Goal: Task Accomplishment & Management: Manage account settings

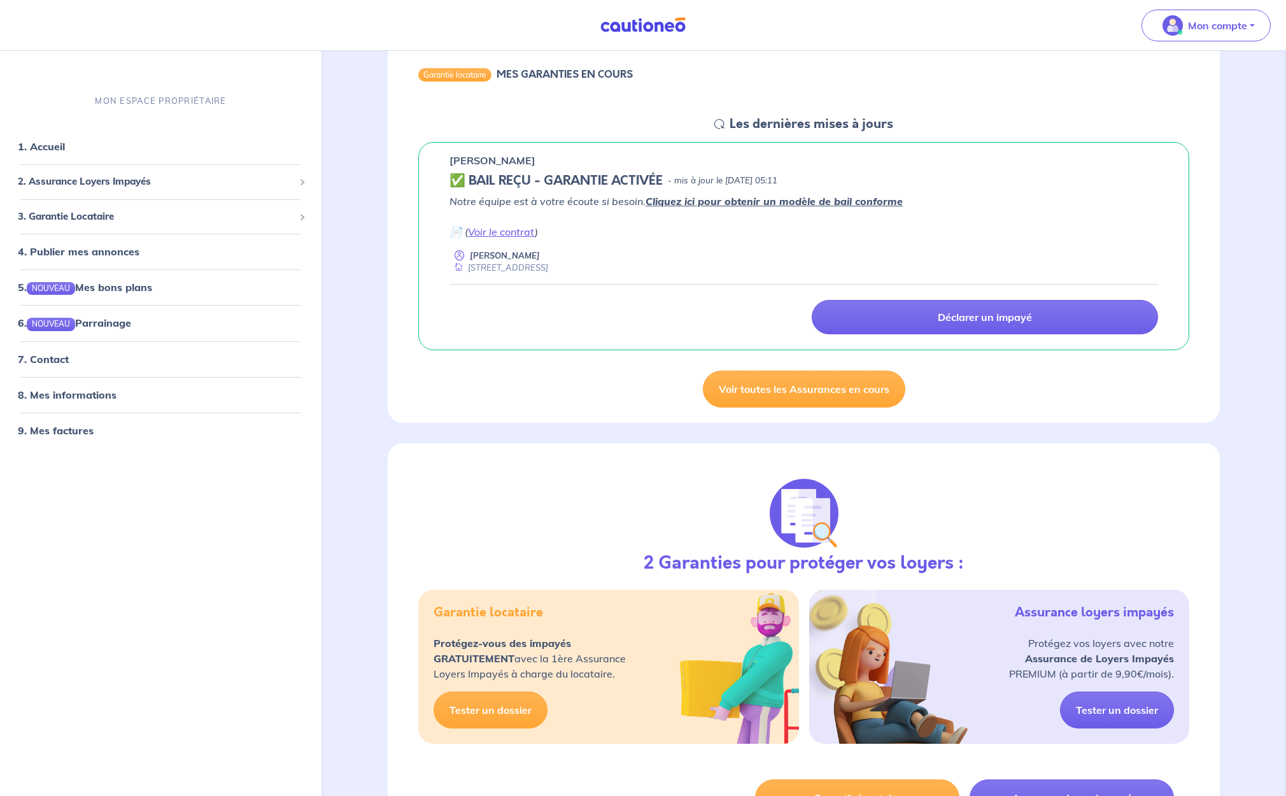
scroll to position [222, 0]
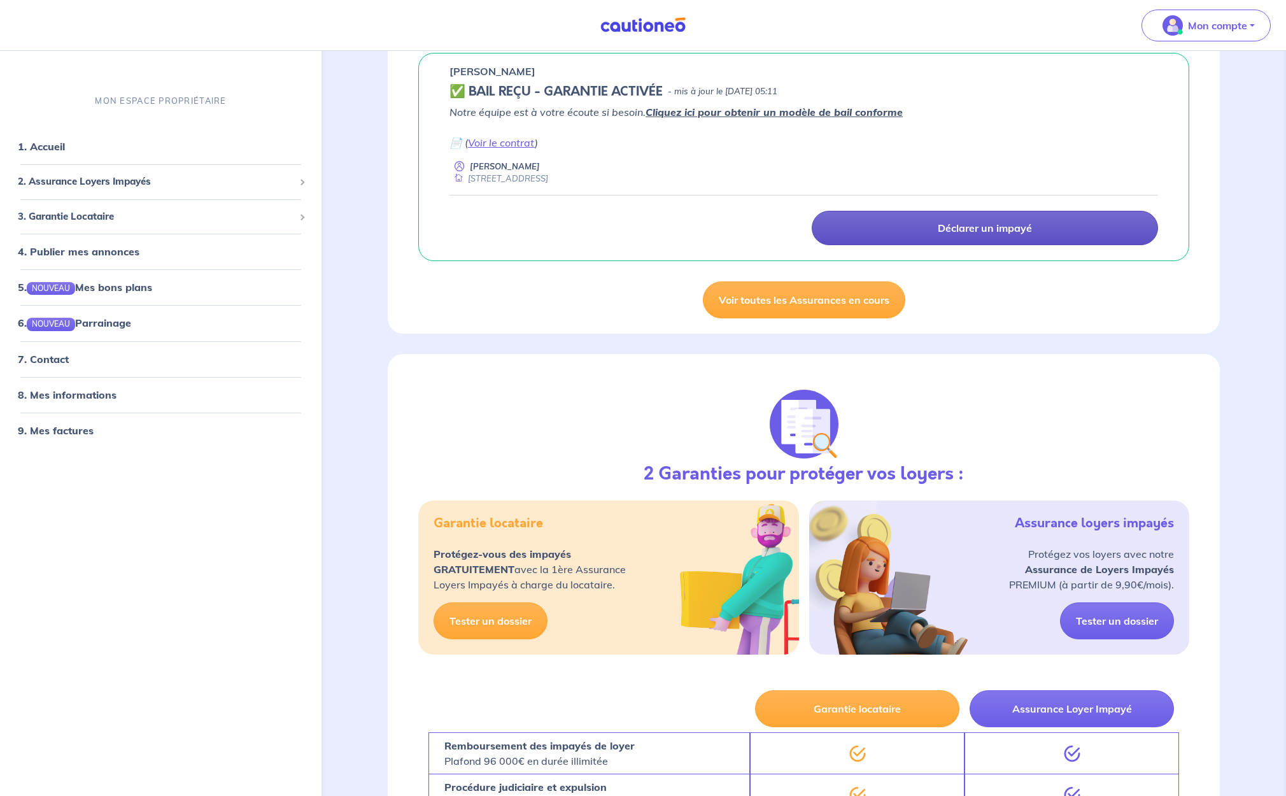
click at [935, 230] on link "Déclarer un impayé" at bounding box center [985, 228] width 347 height 34
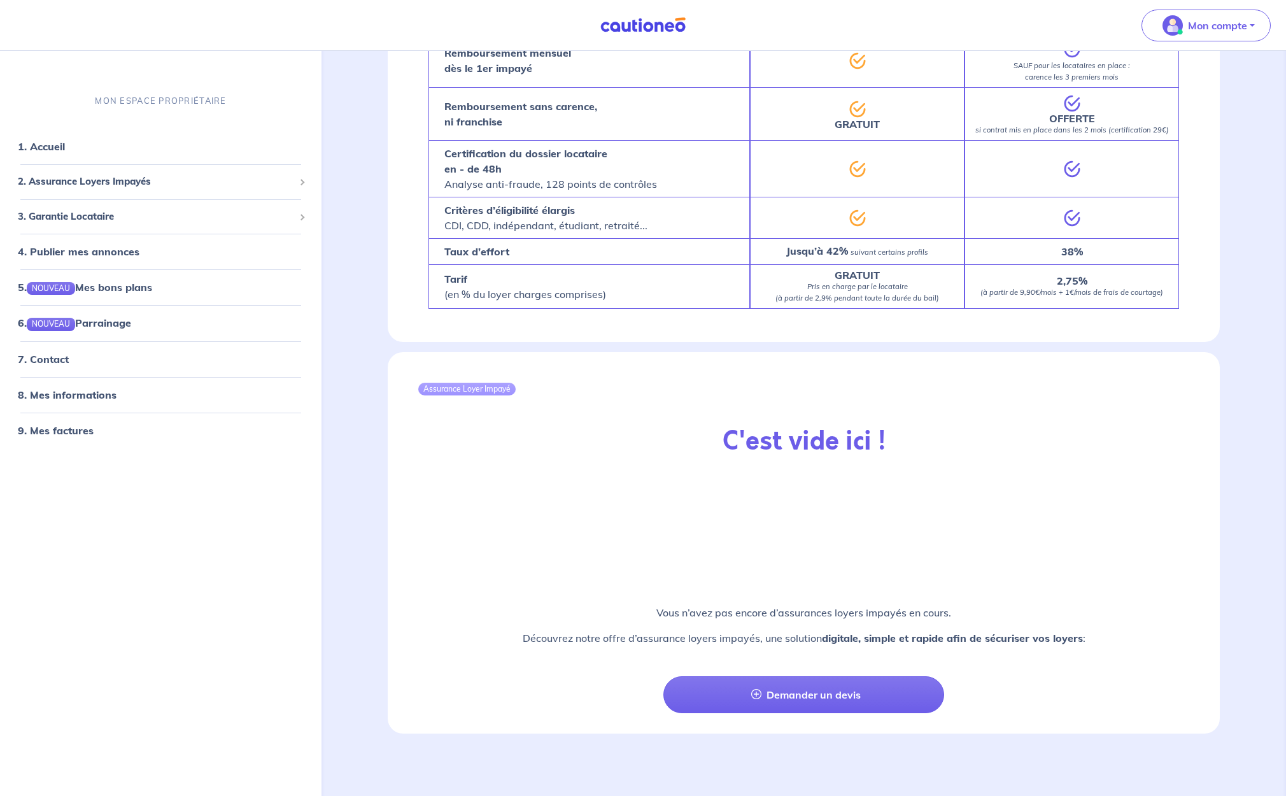
scroll to position [1048, 0]
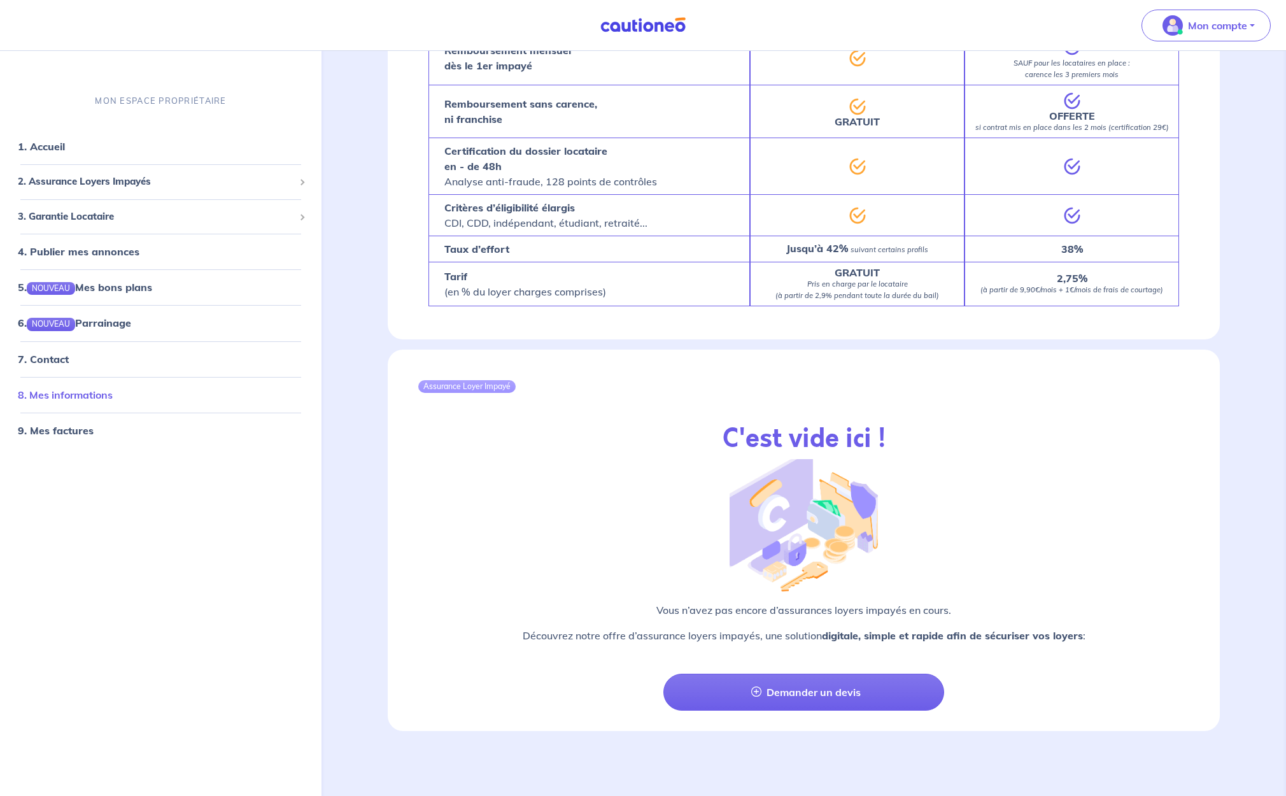
click at [83, 393] on link "8. Mes informations" at bounding box center [65, 394] width 95 height 13
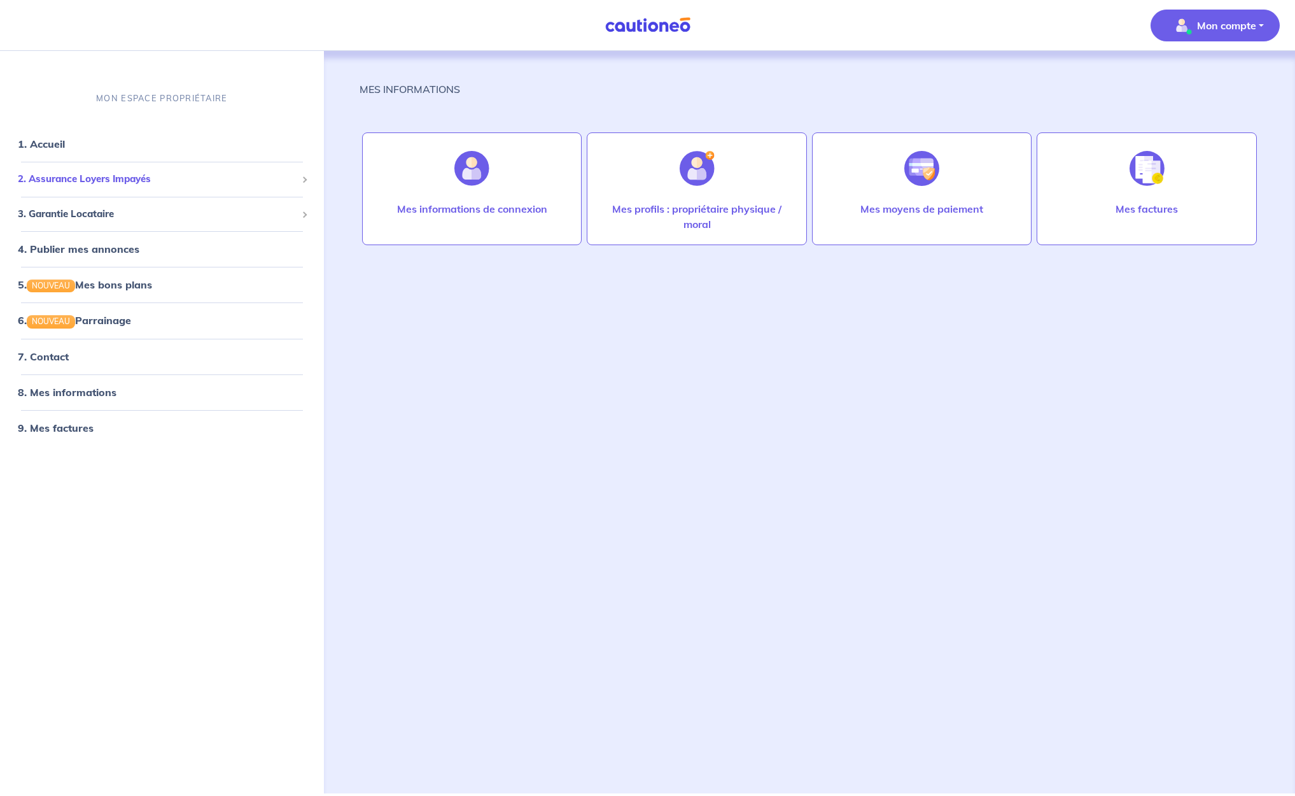
click at [78, 174] on span "2. Assurance Loyers Impayés" at bounding box center [157, 179] width 279 height 15
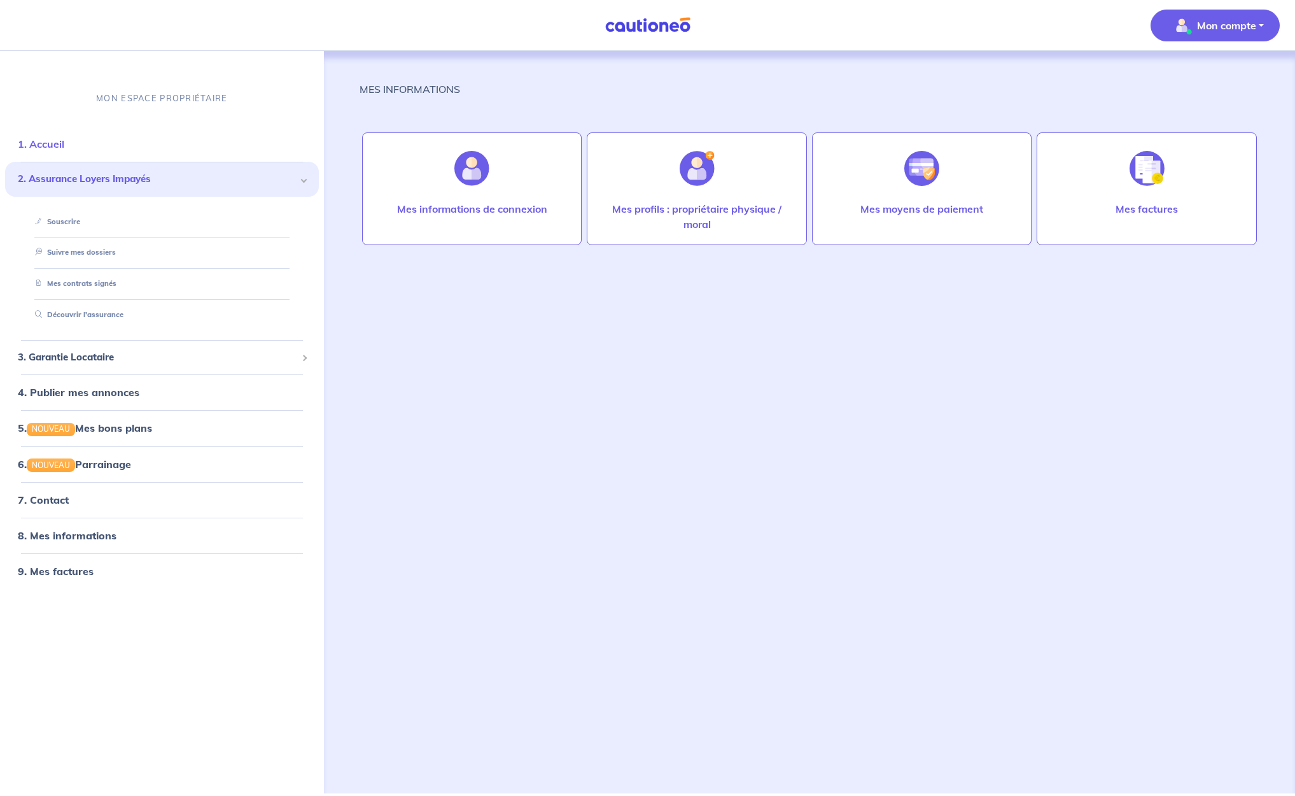
click at [52, 143] on link "1. Accueil" at bounding box center [41, 143] width 46 height 13
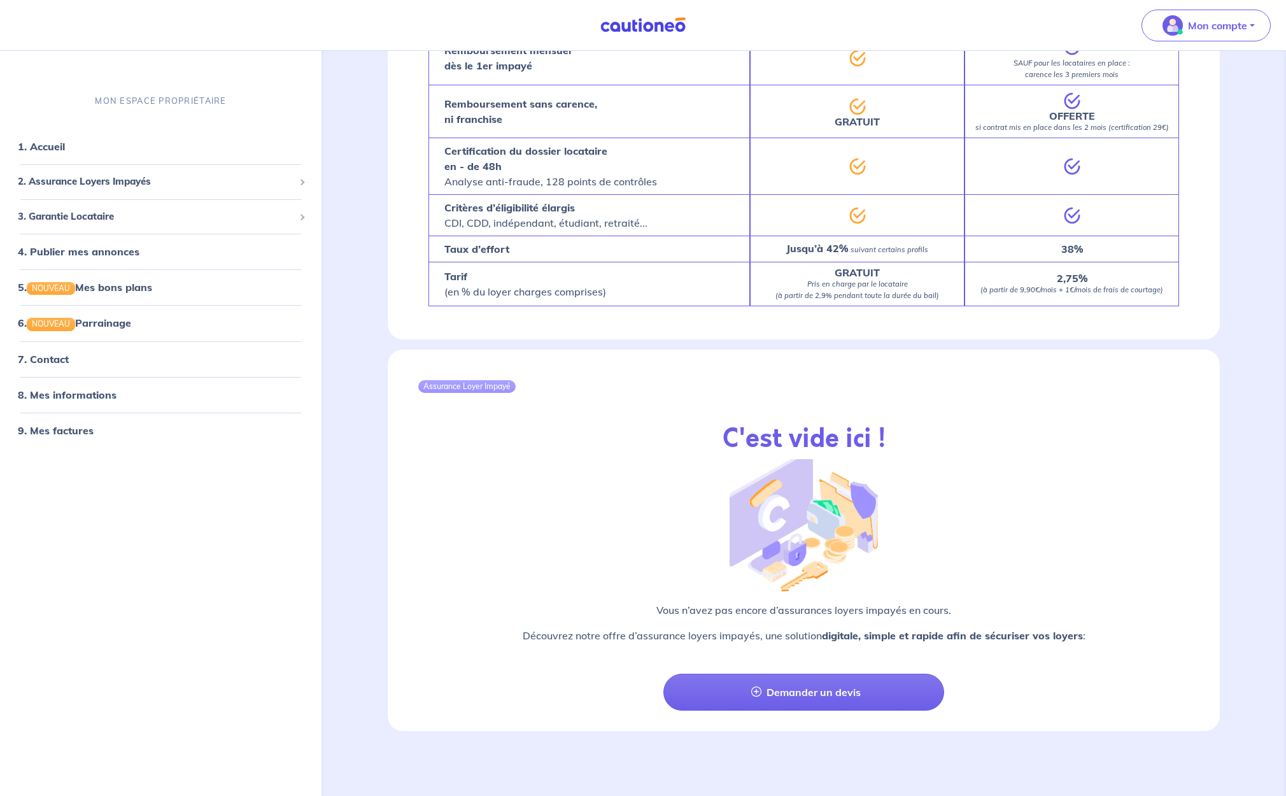
scroll to position [616, 0]
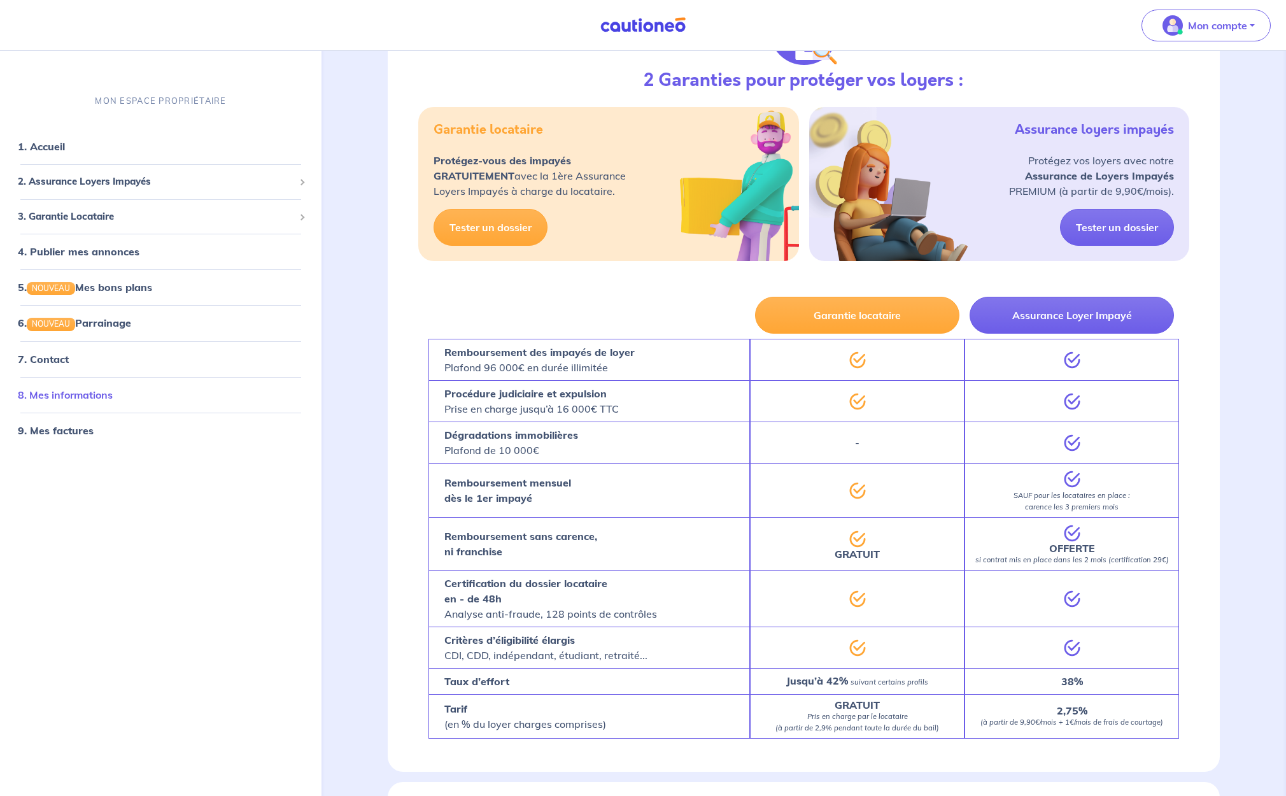
click at [73, 390] on link "8. Mes informations" at bounding box center [65, 394] width 95 height 13
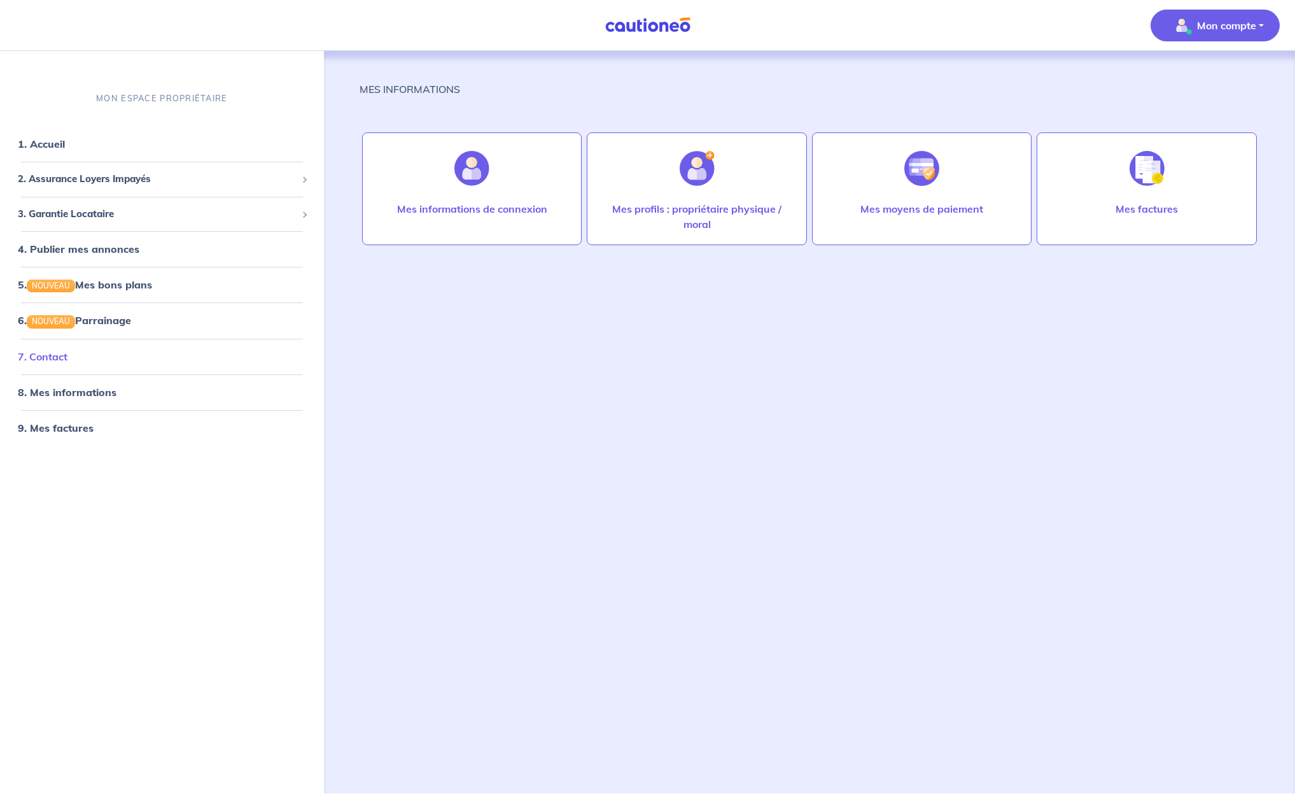
click at [41, 355] on link "7. Contact" at bounding box center [43, 356] width 50 height 13
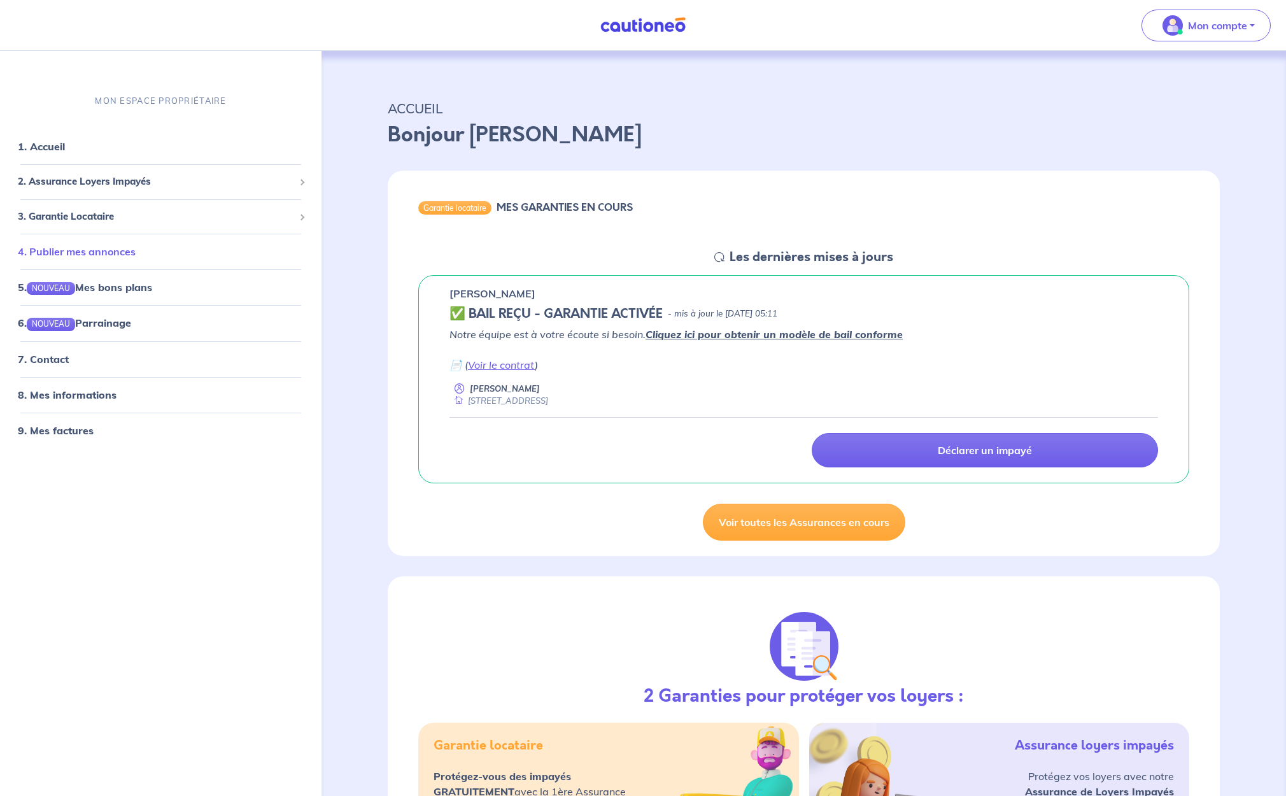
click at [78, 253] on link "4. Publier mes annonces" at bounding box center [77, 251] width 118 height 13
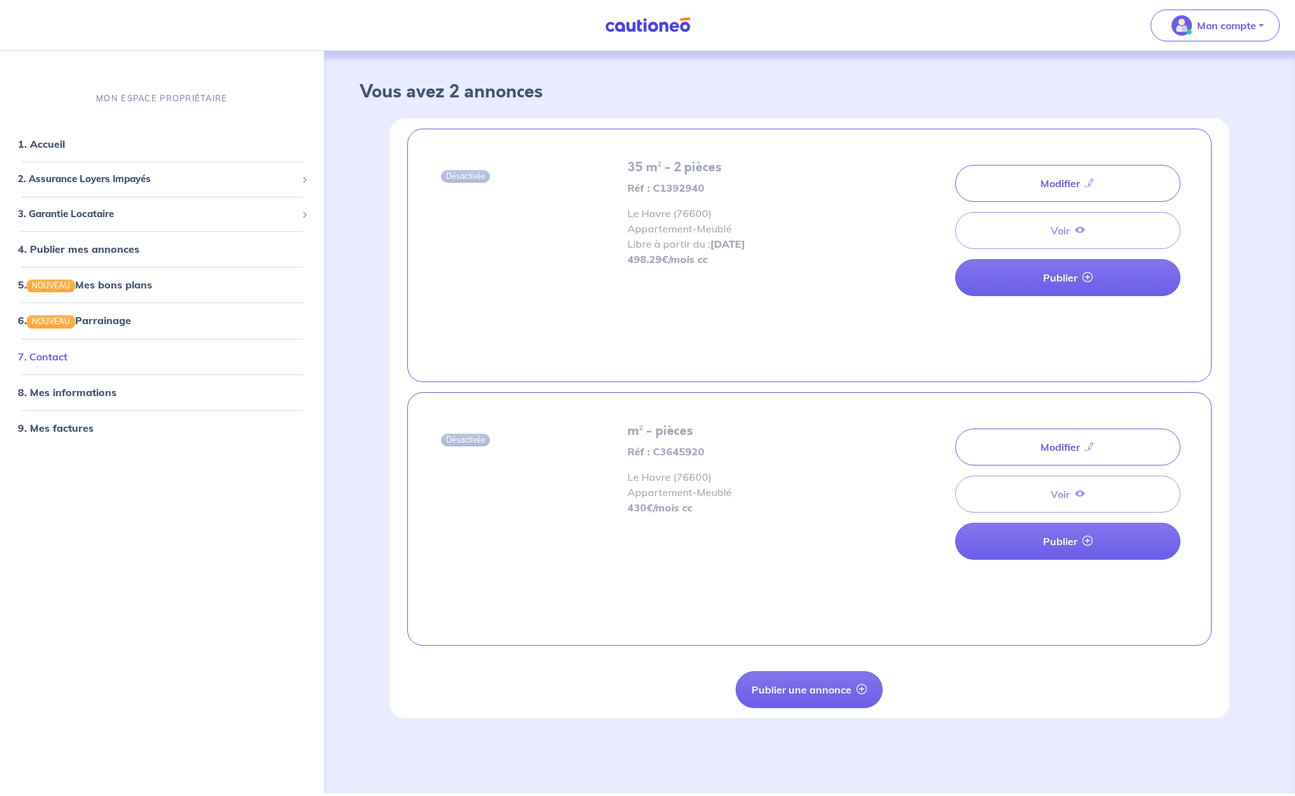
click at [50, 354] on link "7. Contact" at bounding box center [43, 356] width 50 height 13
click at [71, 176] on span "2. Assurance Loyers Impayés" at bounding box center [157, 179] width 279 height 15
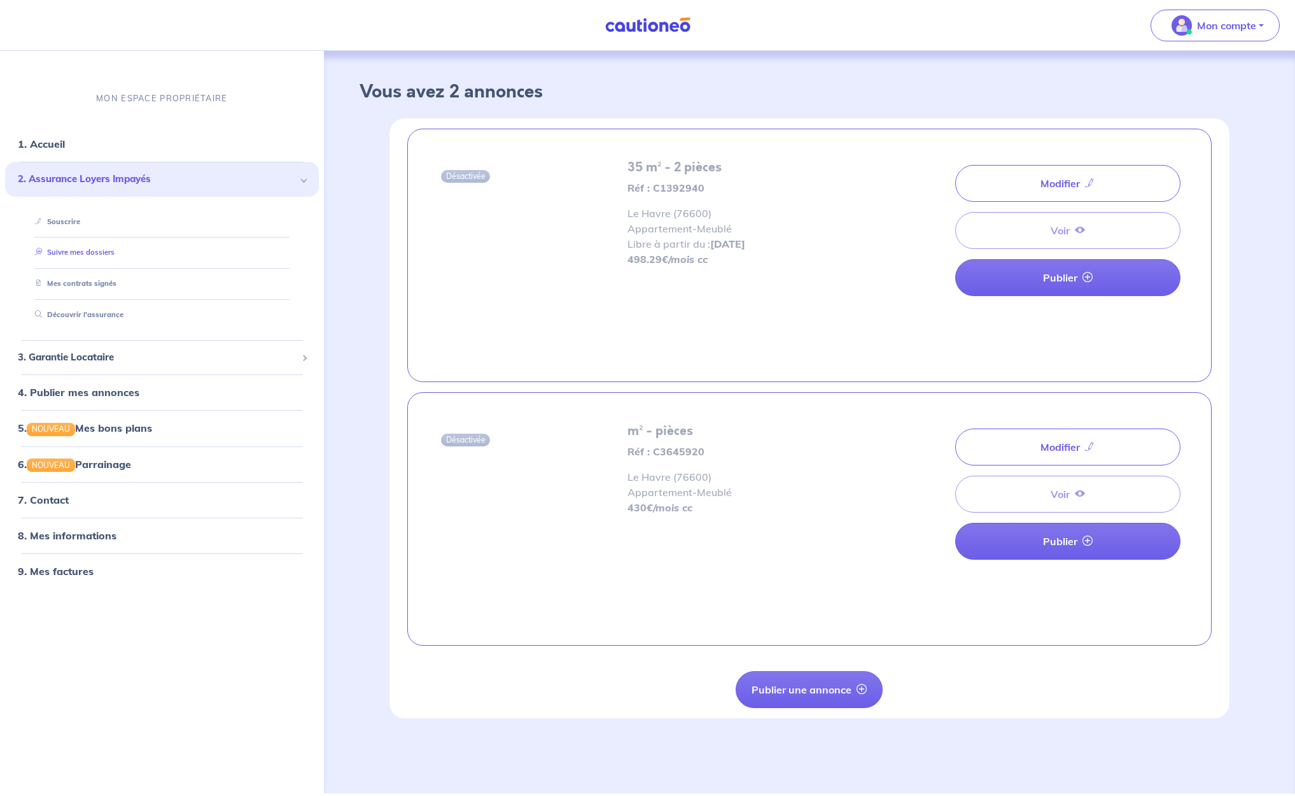
click at [80, 252] on link "Suivre mes dossiers" at bounding box center [72, 252] width 85 height 9
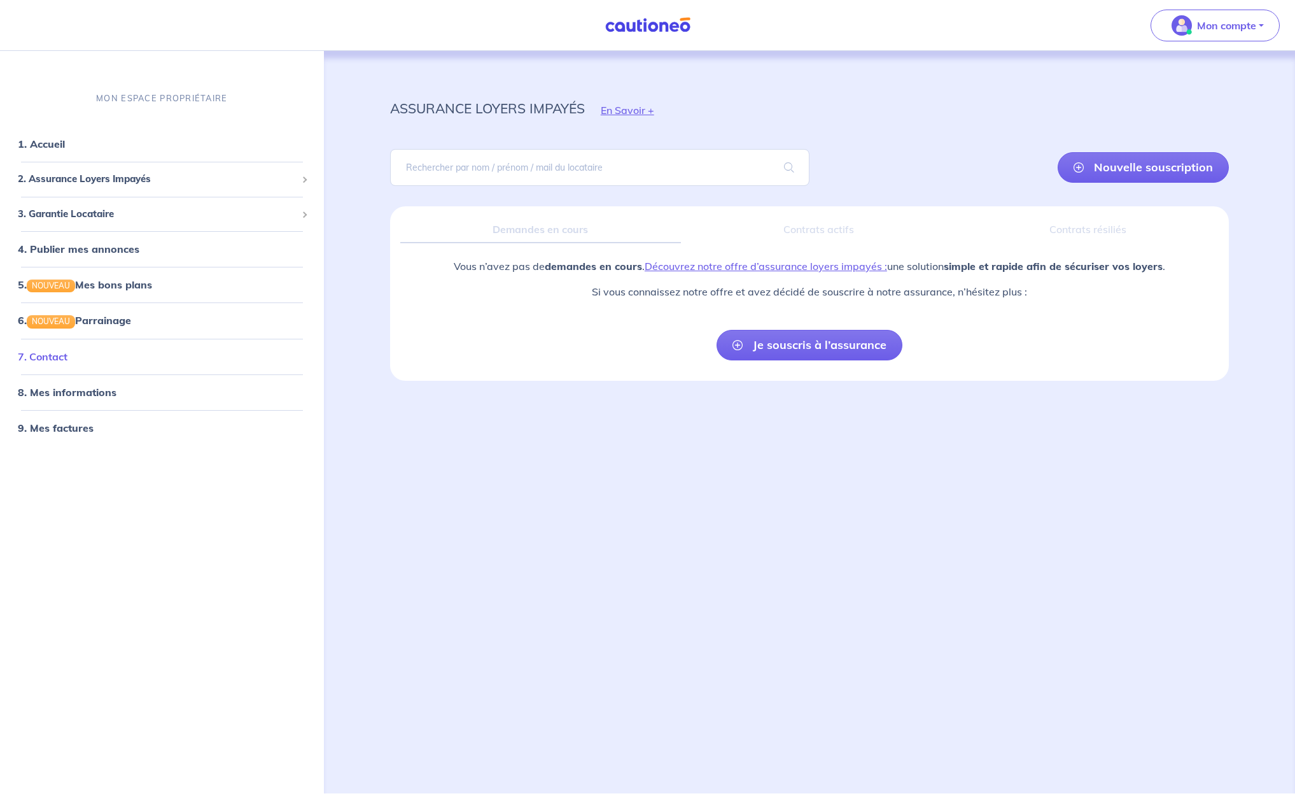
click at [67, 356] on link "7. Contact" at bounding box center [43, 356] width 50 height 13
click at [88, 386] on link "8. Mes informations" at bounding box center [65, 392] width 95 height 13
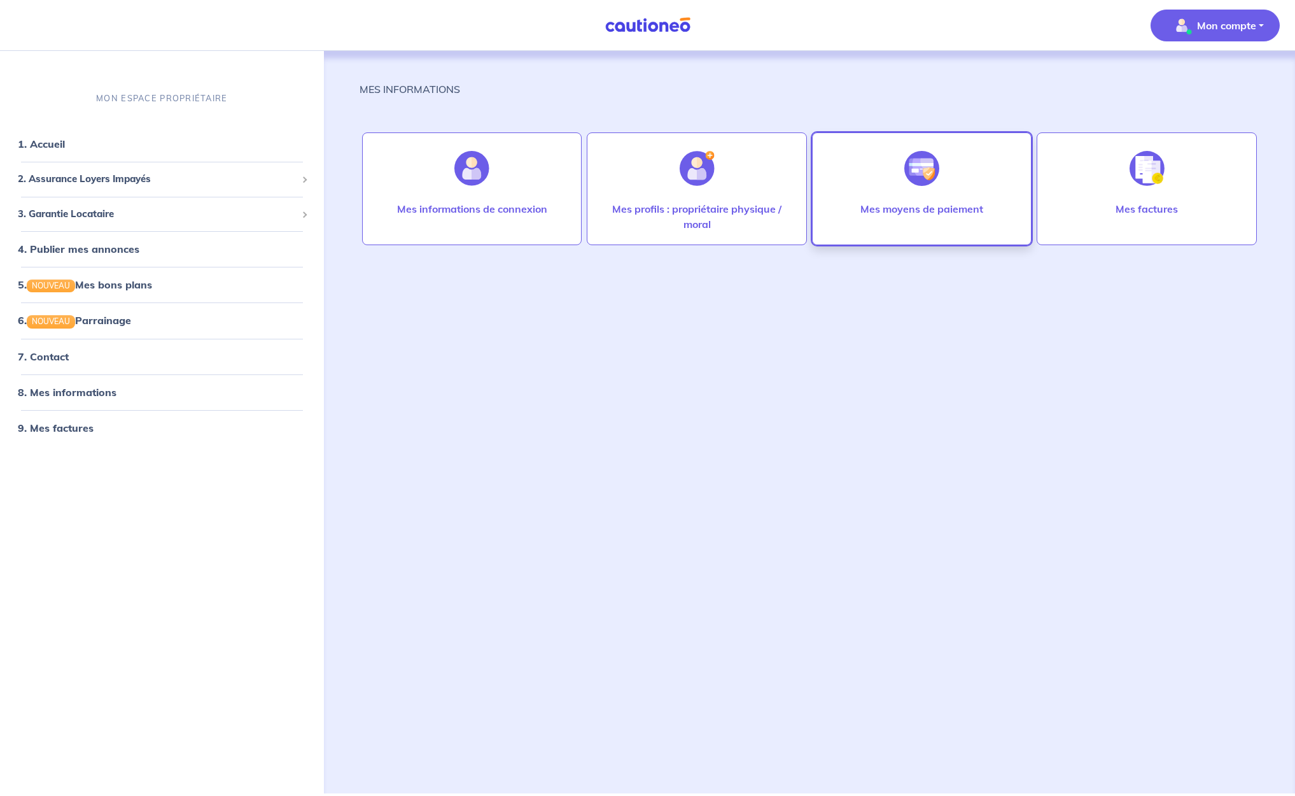
click at [943, 206] on p "Mes moyens de paiement" at bounding box center [922, 208] width 123 height 15
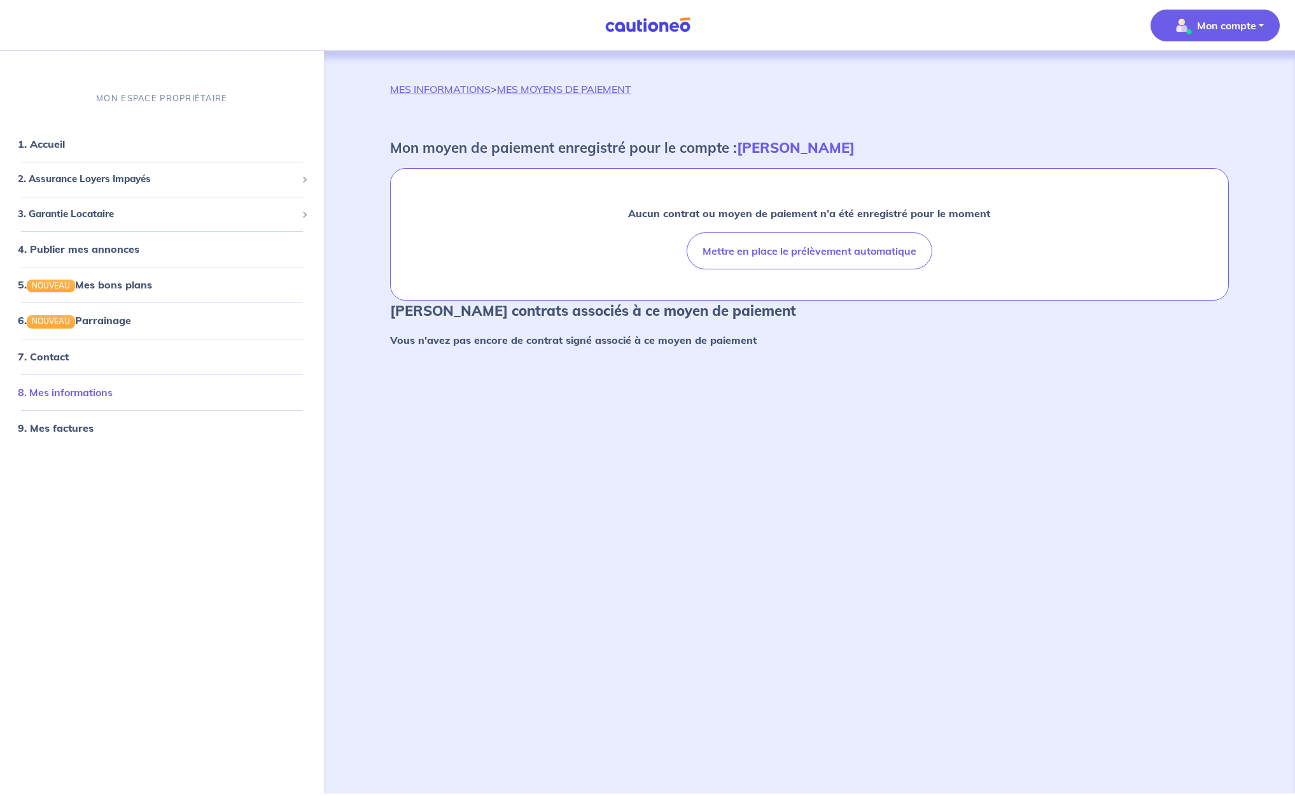
click at [92, 386] on link "8. Mes informations" at bounding box center [65, 392] width 95 height 13
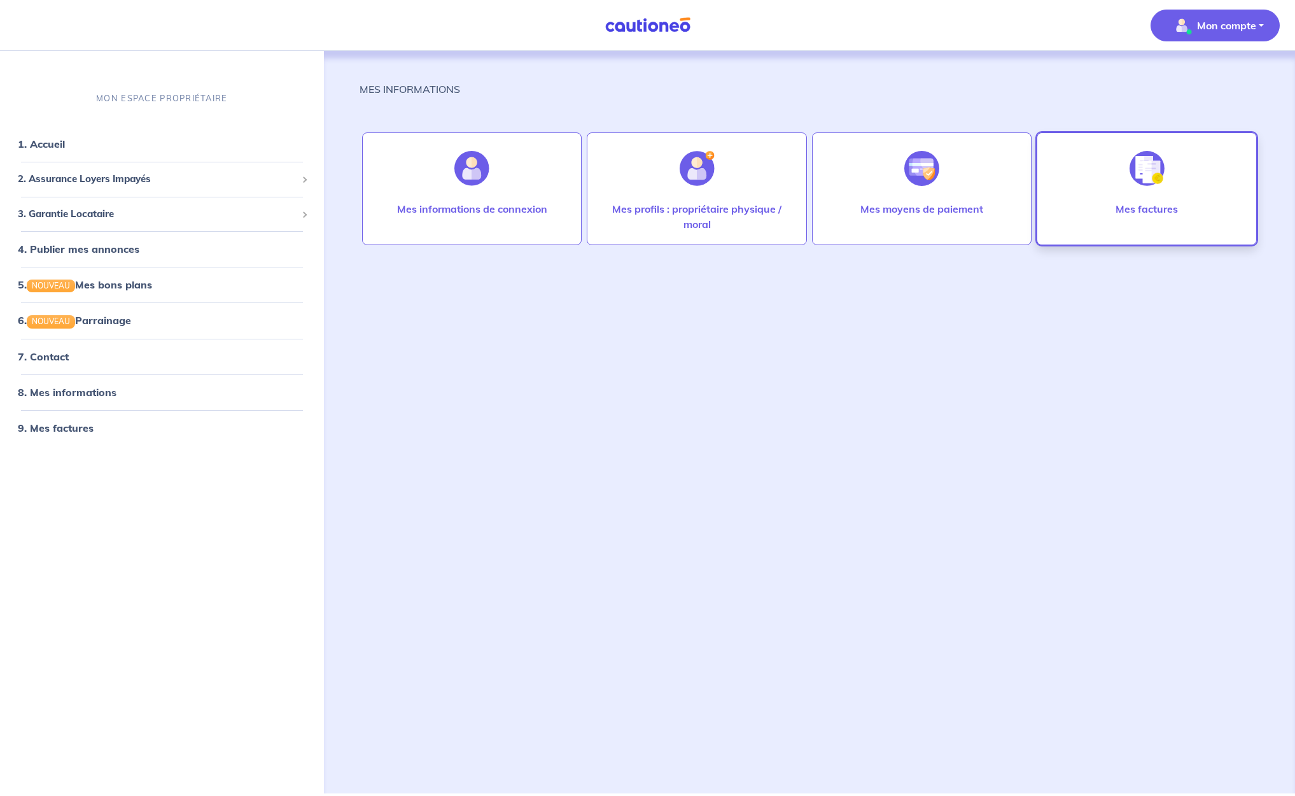
click at [1125, 176] on div at bounding box center [1147, 169] width 55 height 66
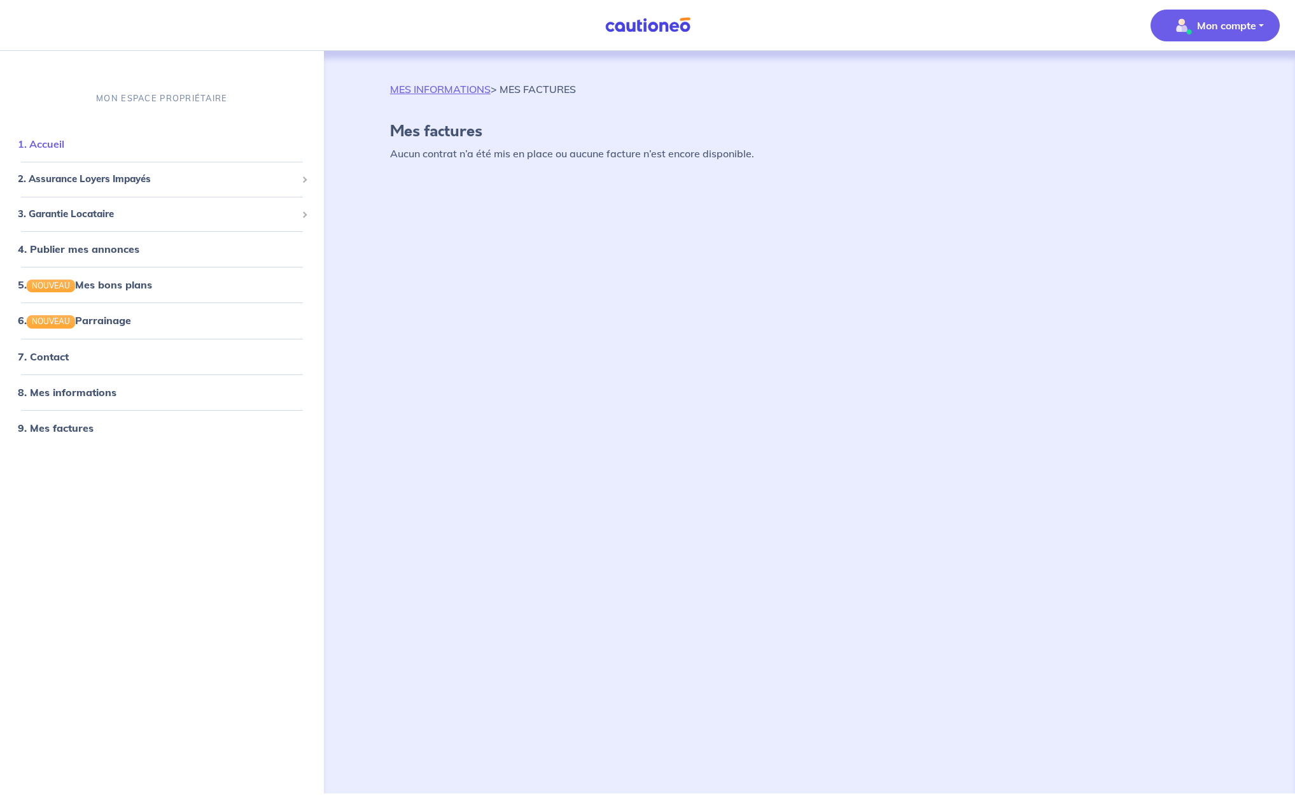
click at [29, 141] on link "1. Accueil" at bounding box center [41, 143] width 46 height 13
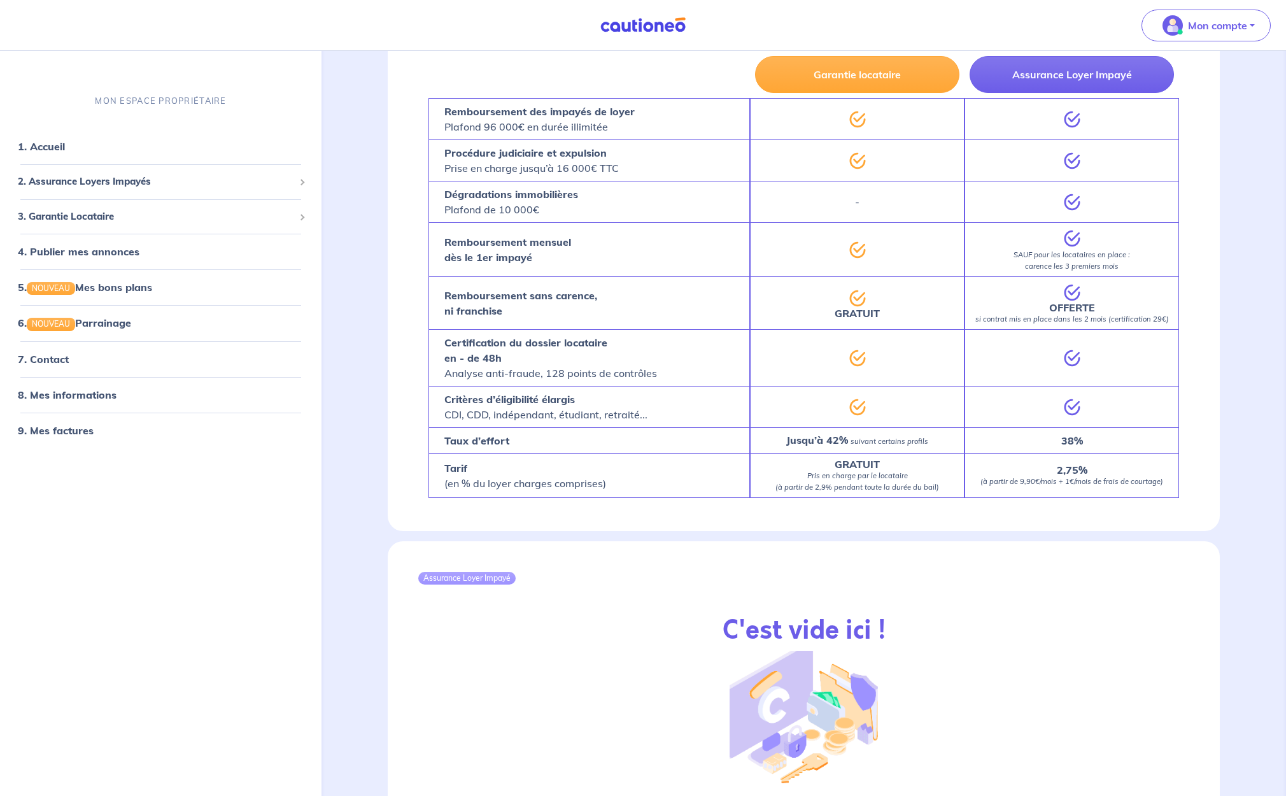
scroll to position [1048, 0]
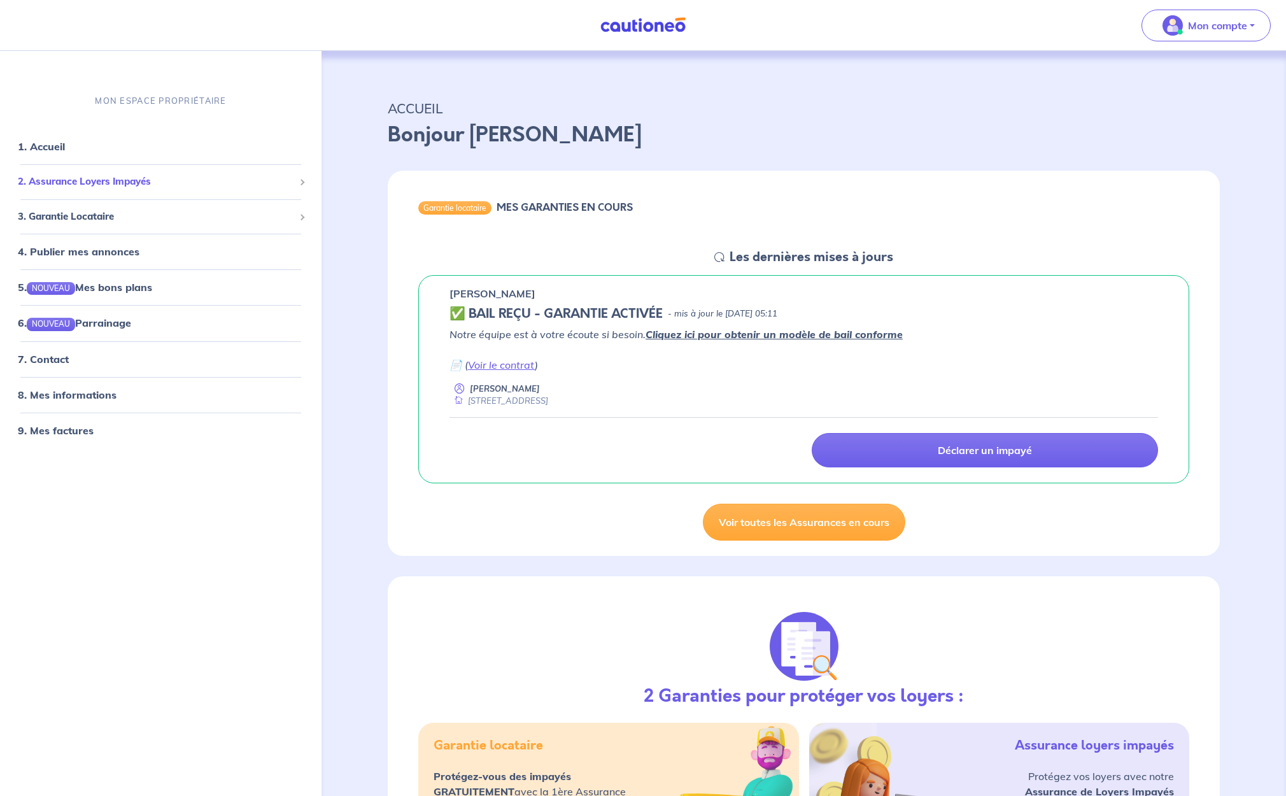
click at [129, 178] on span "2. Assurance Loyers Impayés" at bounding box center [156, 181] width 276 height 15
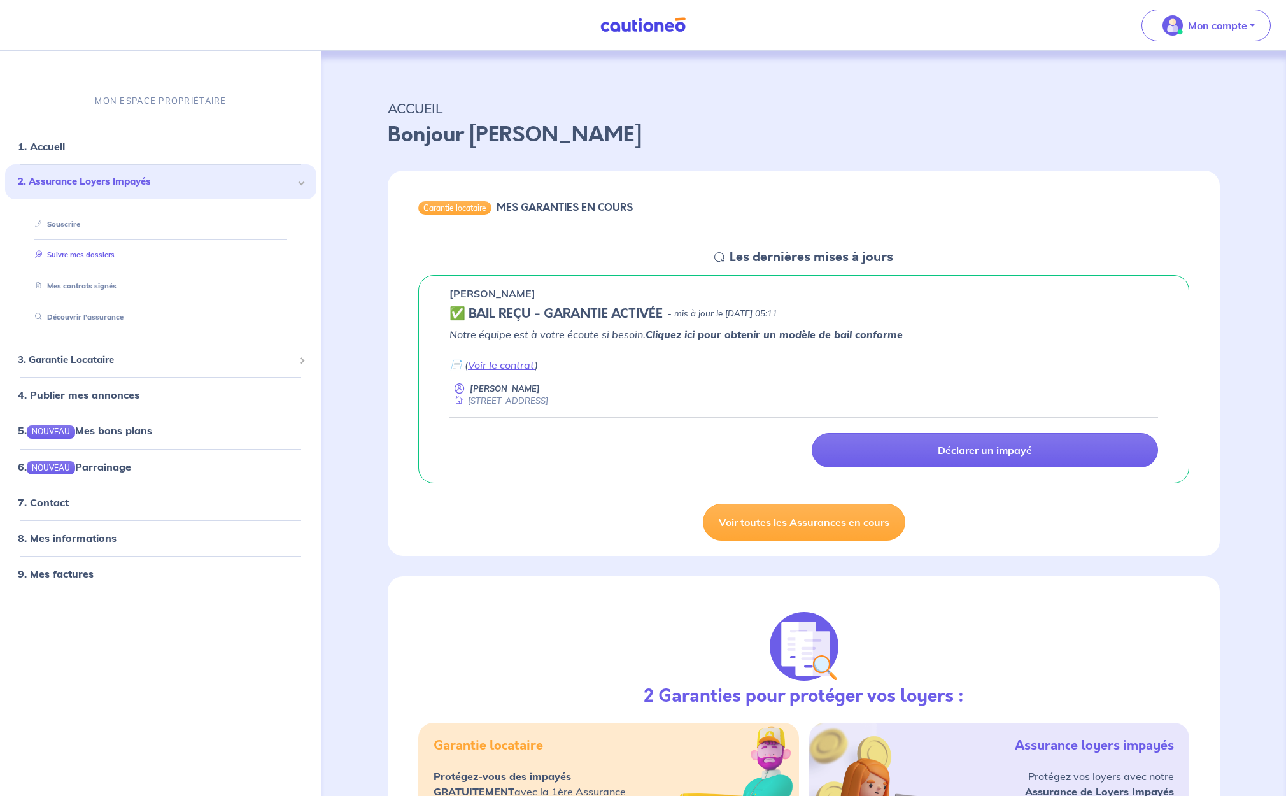
click at [98, 254] on link "Suivre mes dossiers" at bounding box center [72, 254] width 85 height 9
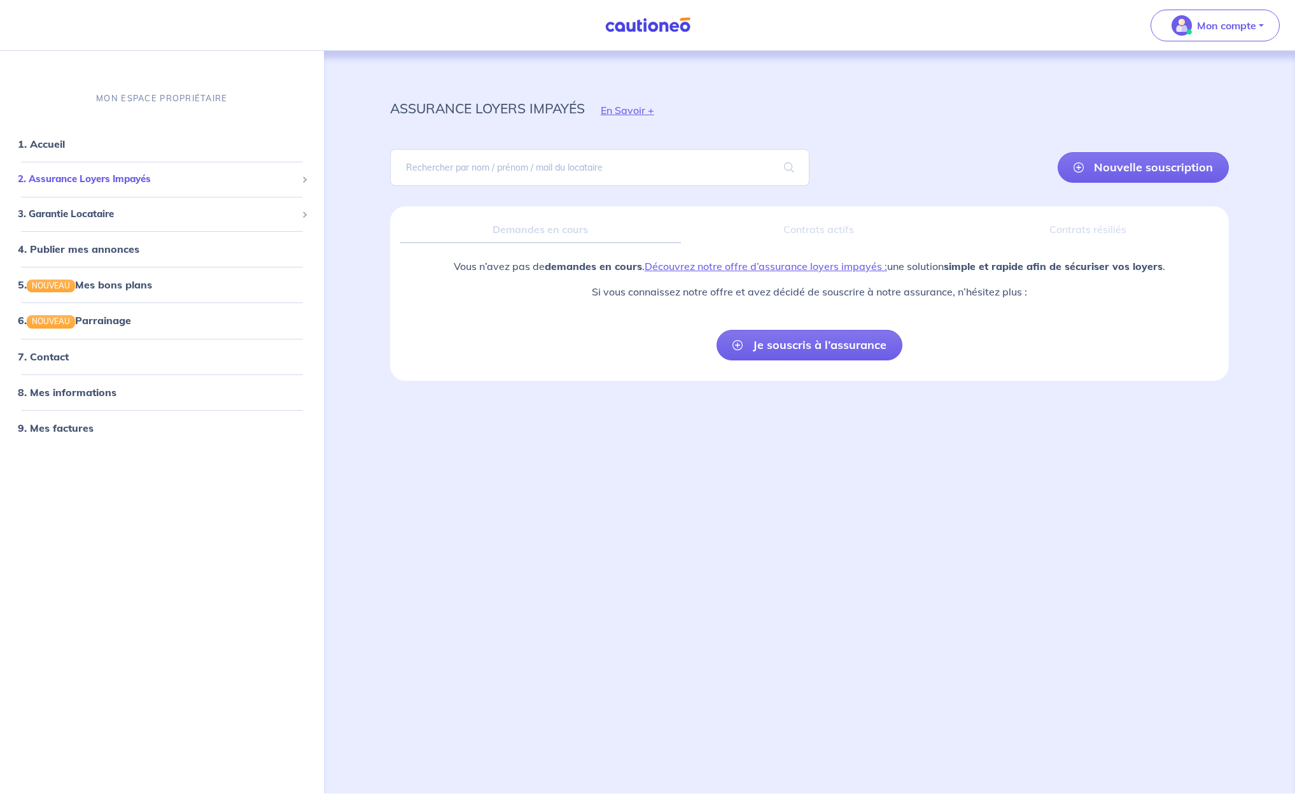
click at [128, 181] on span "2. Assurance Loyers Impayés" at bounding box center [157, 179] width 279 height 15
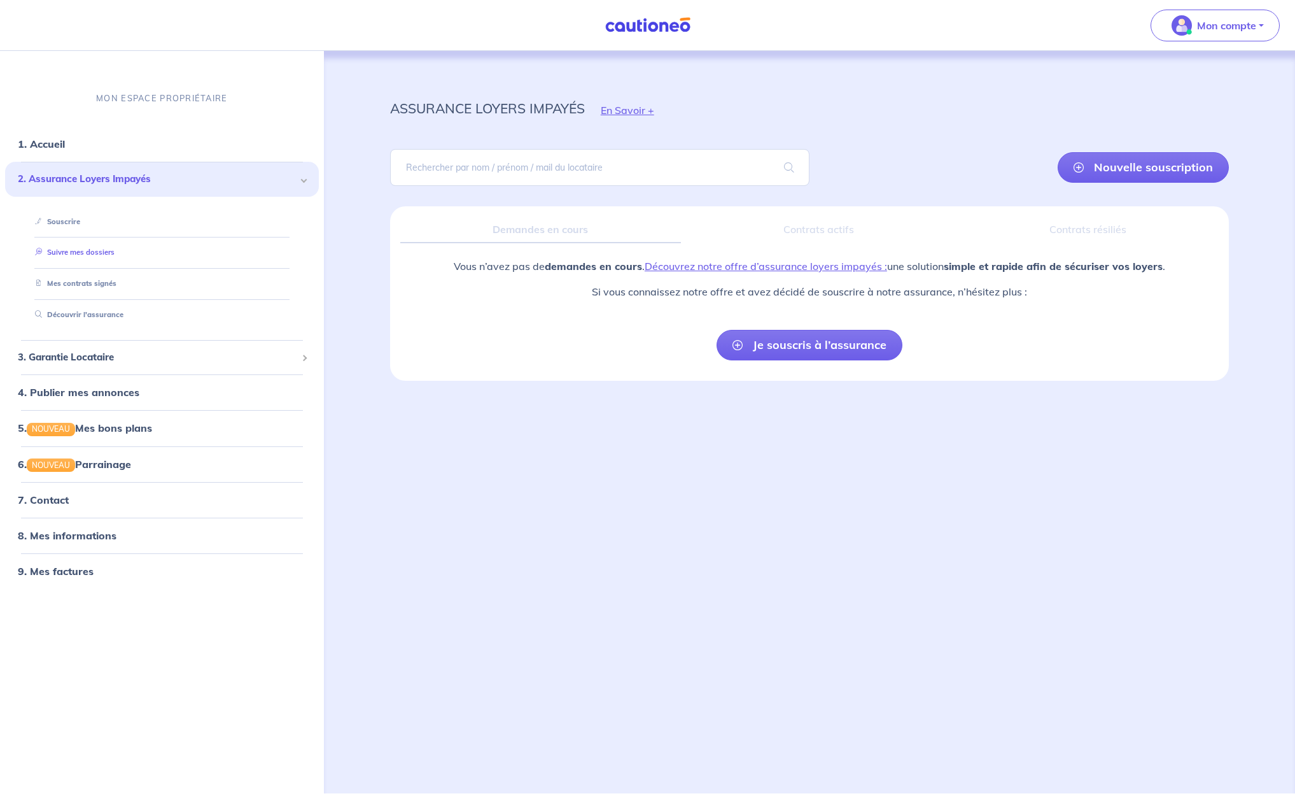
click at [102, 249] on link "Suivre mes dossiers" at bounding box center [72, 252] width 85 height 9
click at [572, 230] on div "Demandes en cours" at bounding box center [540, 229] width 281 height 27
drag, startPoint x: 801, startPoint y: 229, endPoint x: 816, endPoint y: 229, distance: 14.6
click at [807, 229] on div "Contrats actifs" at bounding box center [819, 229] width 256 height 27
drag, startPoint x: 1166, startPoint y: 228, endPoint x: 1130, endPoint y: 227, distance: 35.7
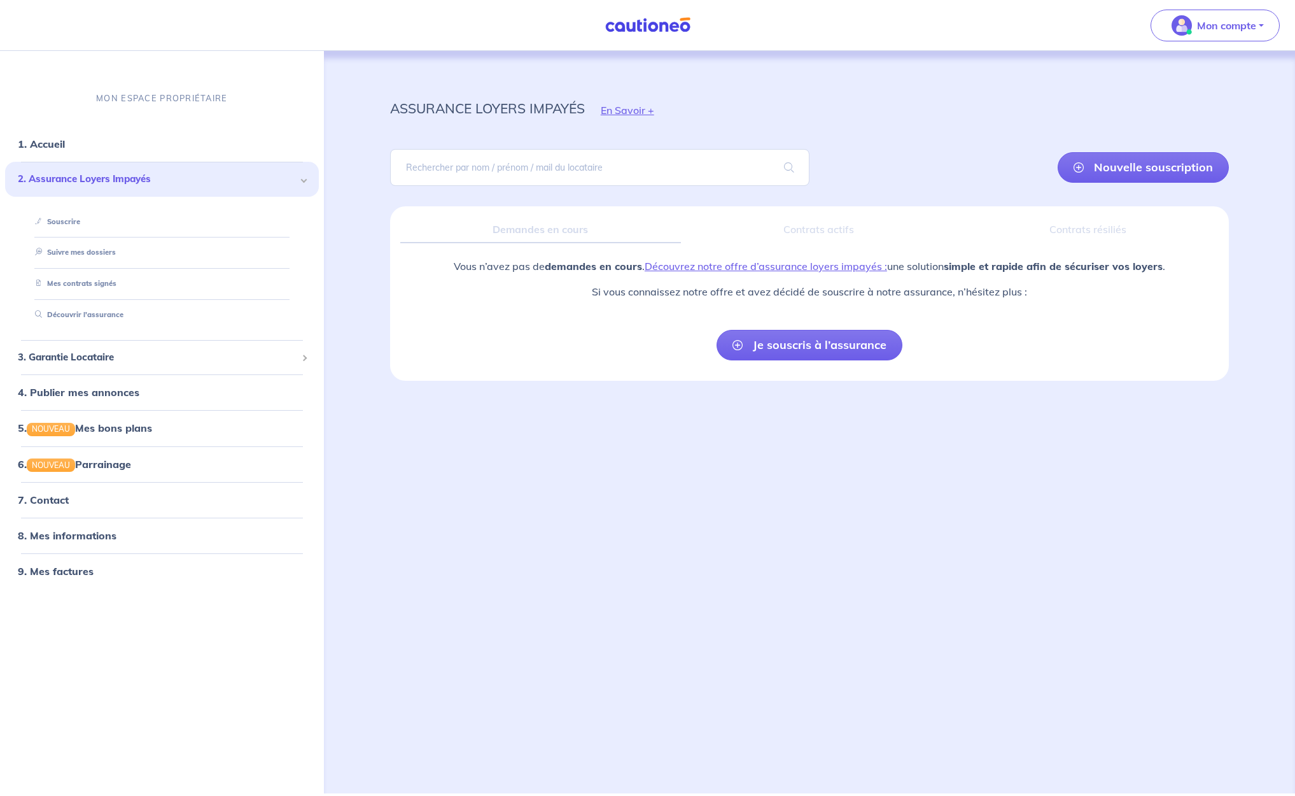
click at [1160, 227] on div "Contrats résiliés" at bounding box center [1088, 229] width 262 height 27
drag, startPoint x: 1124, startPoint y: 227, endPoint x: 855, endPoint y: 250, distance: 269.6
click at [1124, 227] on div "Contrats résiliés" at bounding box center [1088, 229] width 262 height 27
click at [546, 230] on div "Demandes en cours" at bounding box center [540, 229] width 281 height 27
click at [45, 146] on link "1. Accueil" at bounding box center [41, 143] width 46 height 13
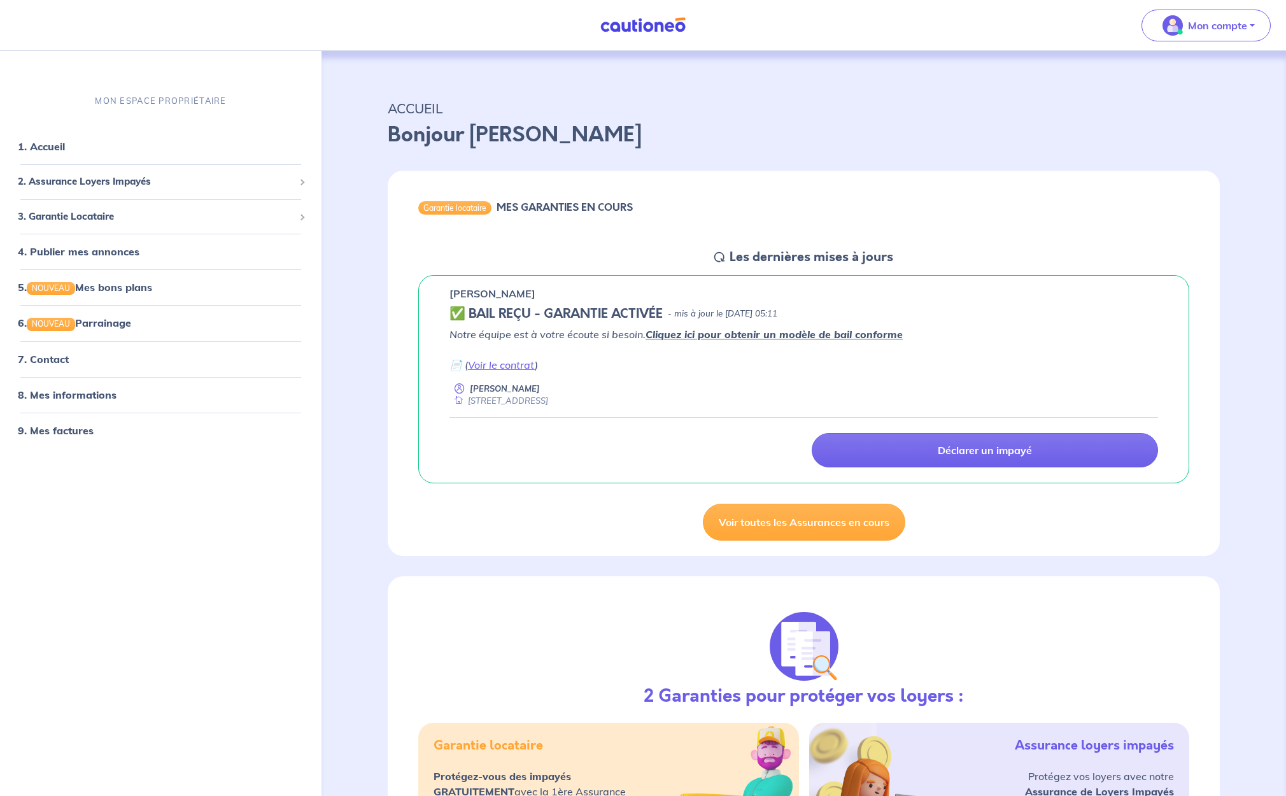
click at [661, 31] on img at bounding box center [642, 25] width 95 height 16
click at [1202, 18] on p "Mon compte" at bounding box center [1217, 25] width 59 height 15
click at [1190, 75] on link "Mes informations" at bounding box center [1193, 79] width 102 height 20
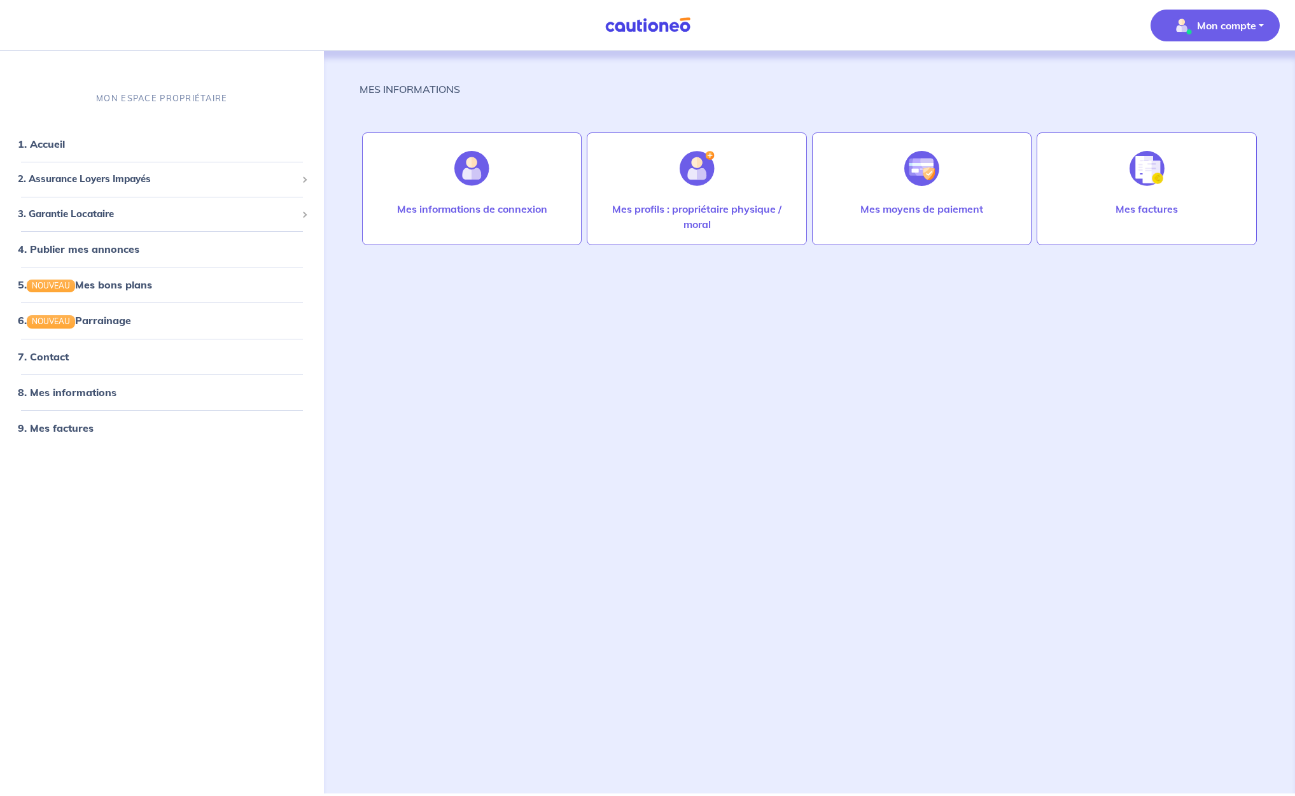
click at [1255, 27] on p "Mon compte" at bounding box center [1226, 25] width 59 height 15
click at [1196, 102] on link "Me déconnecter" at bounding box center [1202, 109] width 102 height 20
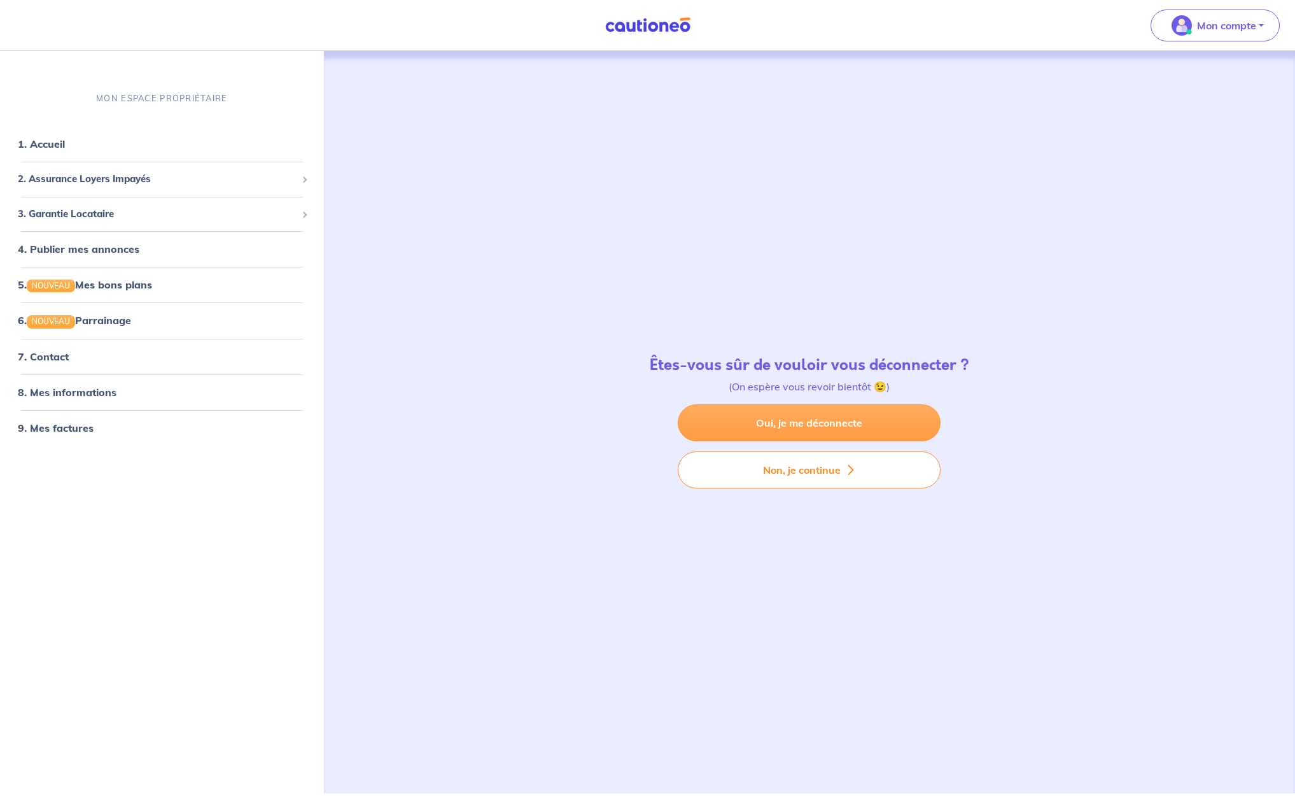
click at [796, 425] on link "Oui, je me déconnecte" at bounding box center [809, 422] width 263 height 37
